Goal: Book appointment/travel/reservation

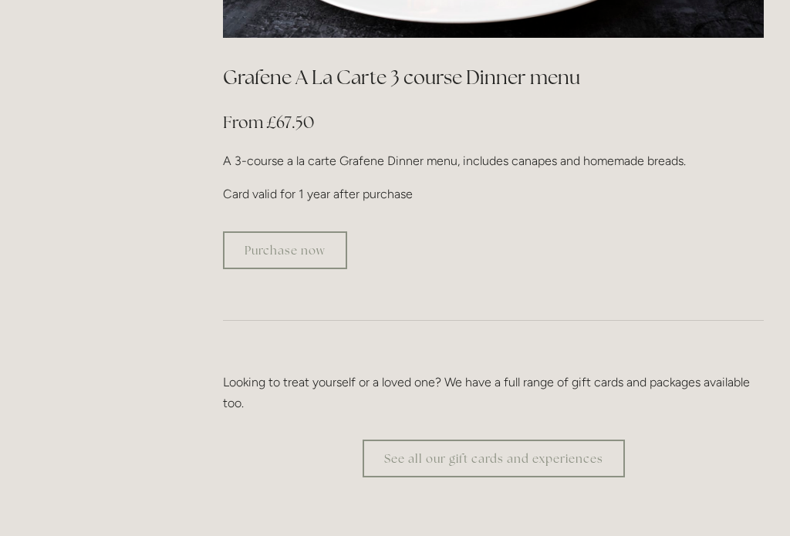
scroll to position [2843, 0]
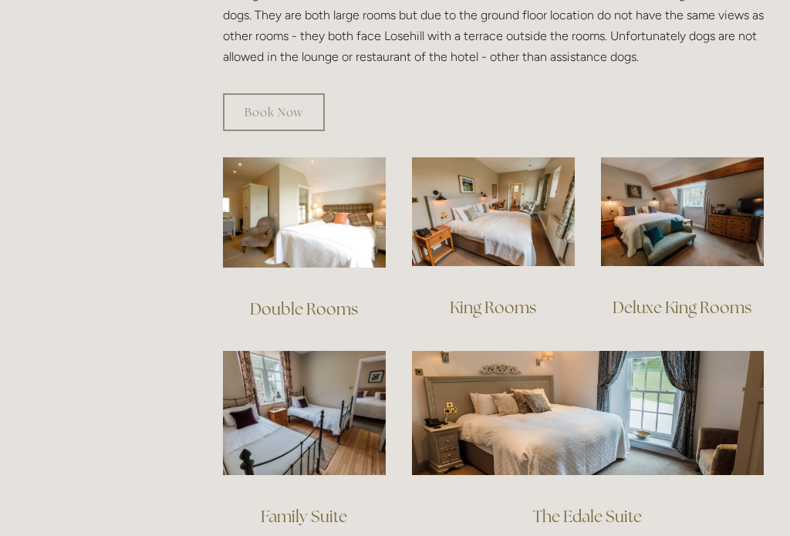
scroll to position [983, 0]
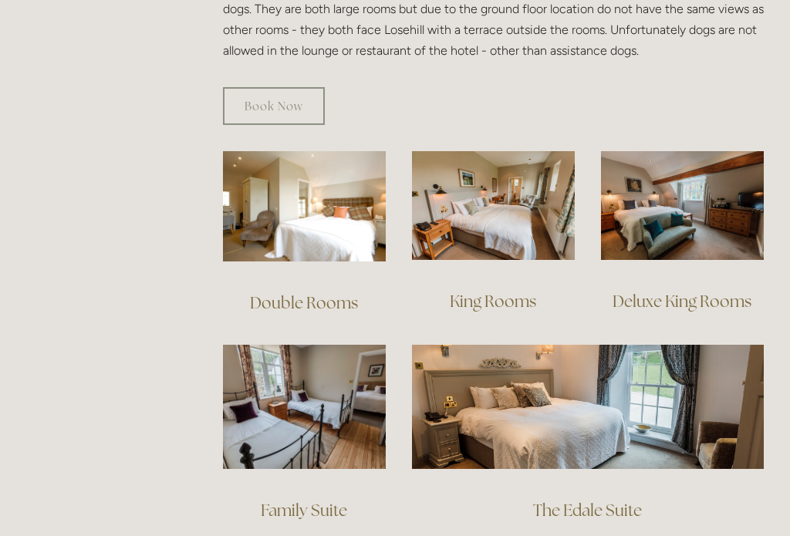
click at [314, 292] on link "Double Rooms" at bounding box center [304, 302] width 108 height 21
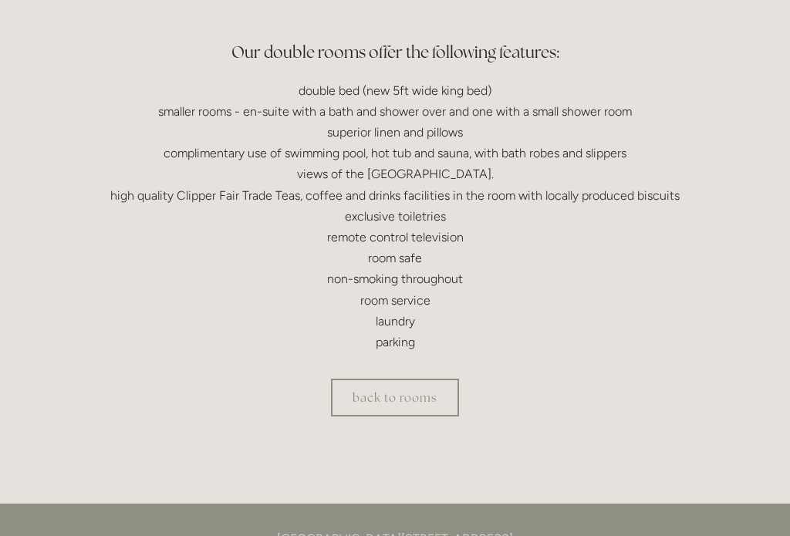
scroll to position [454, 0]
click at [416, 393] on link "back to rooms" at bounding box center [395, 397] width 128 height 38
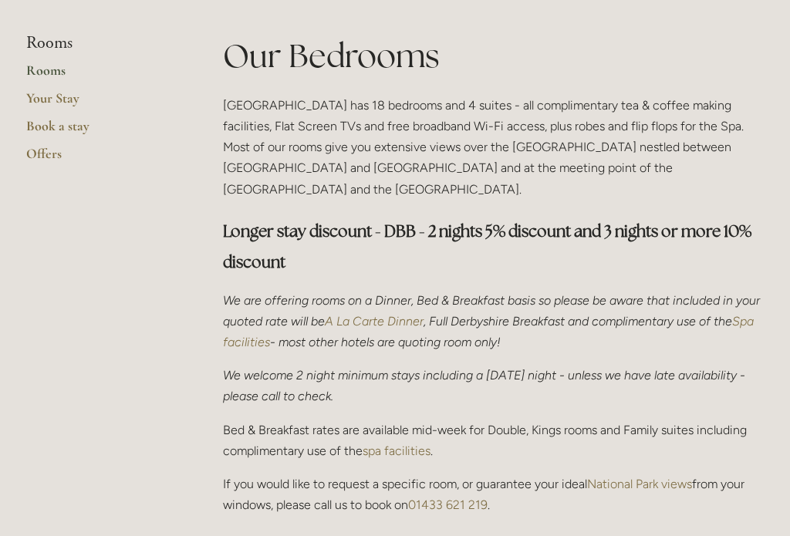
scroll to position [365, 0]
click at [67, 97] on link "Your Stay" at bounding box center [99, 103] width 147 height 28
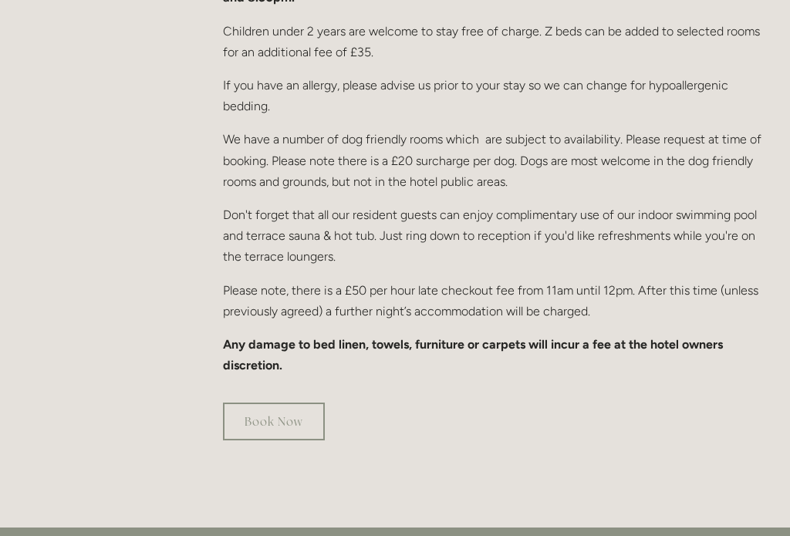
scroll to position [949, 0]
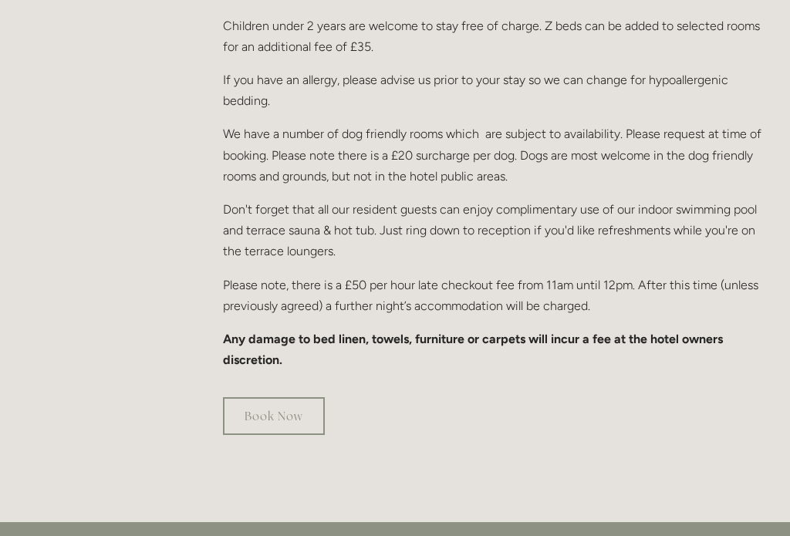
click at [298, 397] on link "Book Now" at bounding box center [274, 416] width 102 height 38
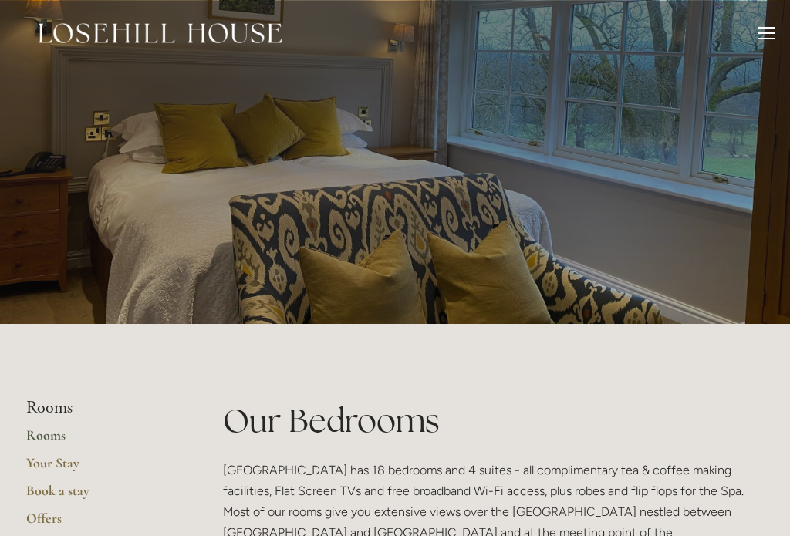
scroll to position [390, 0]
